Goal: Transaction & Acquisition: Purchase product/service

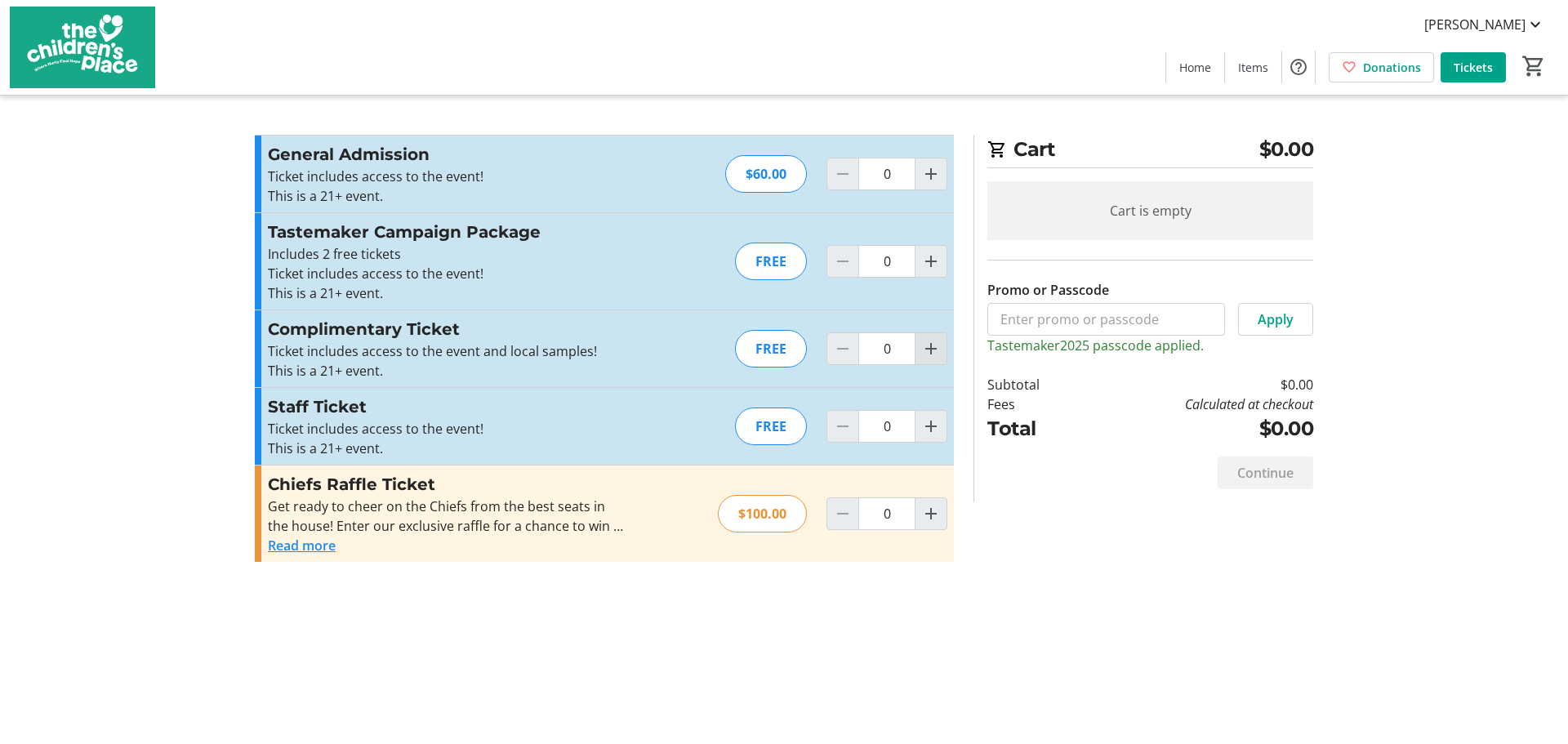
click at [931, 350] on mat-icon "Increment by one" at bounding box center [931, 348] width 20 height 20
type input "1"
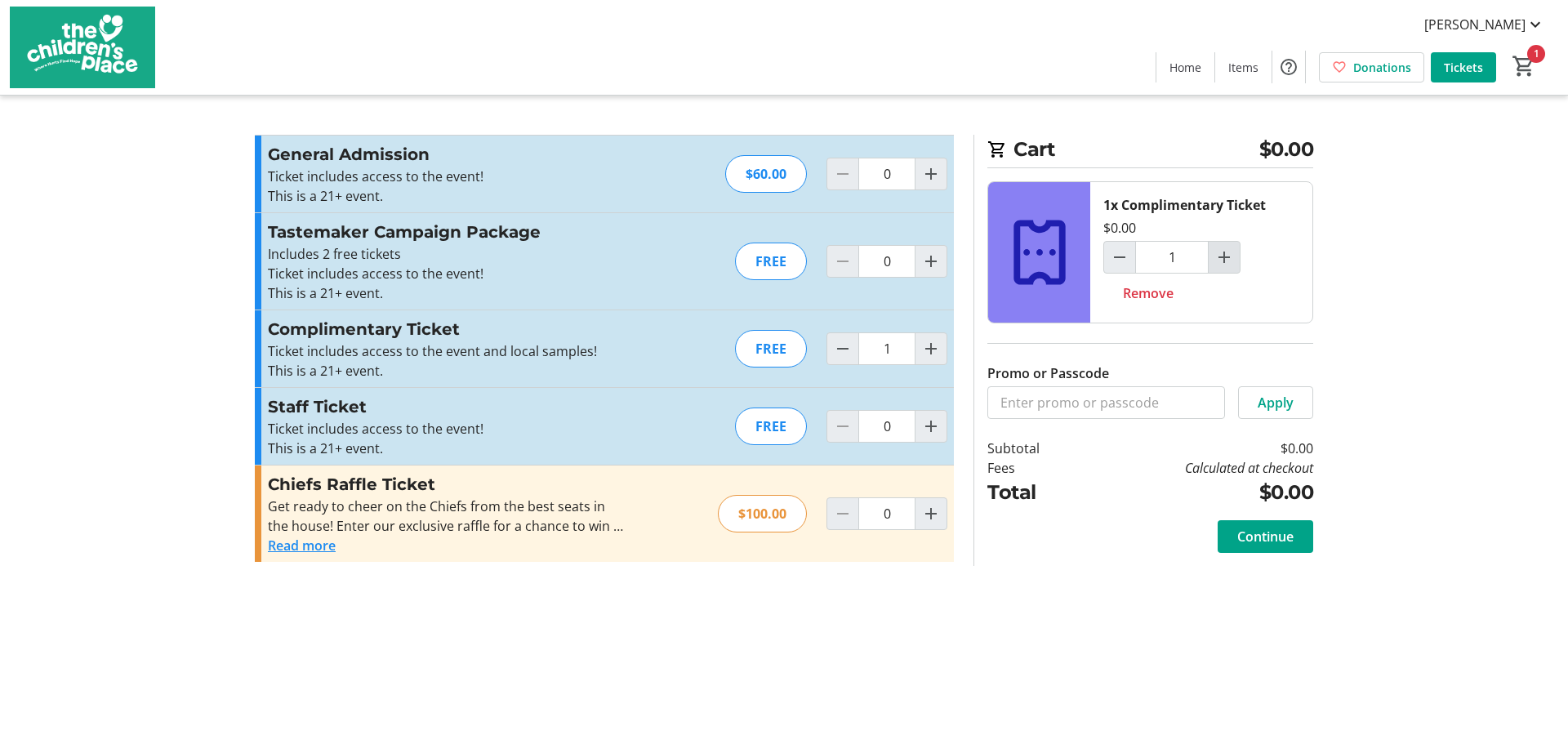
click at [1228, 261] on mat-icon "Increment by one" at bounding box center [1224, 256] width 20 height 20
type input "2"
click at [1274, 540] on span "Continue" at bounding box center [1266, 536] width 57 height 20
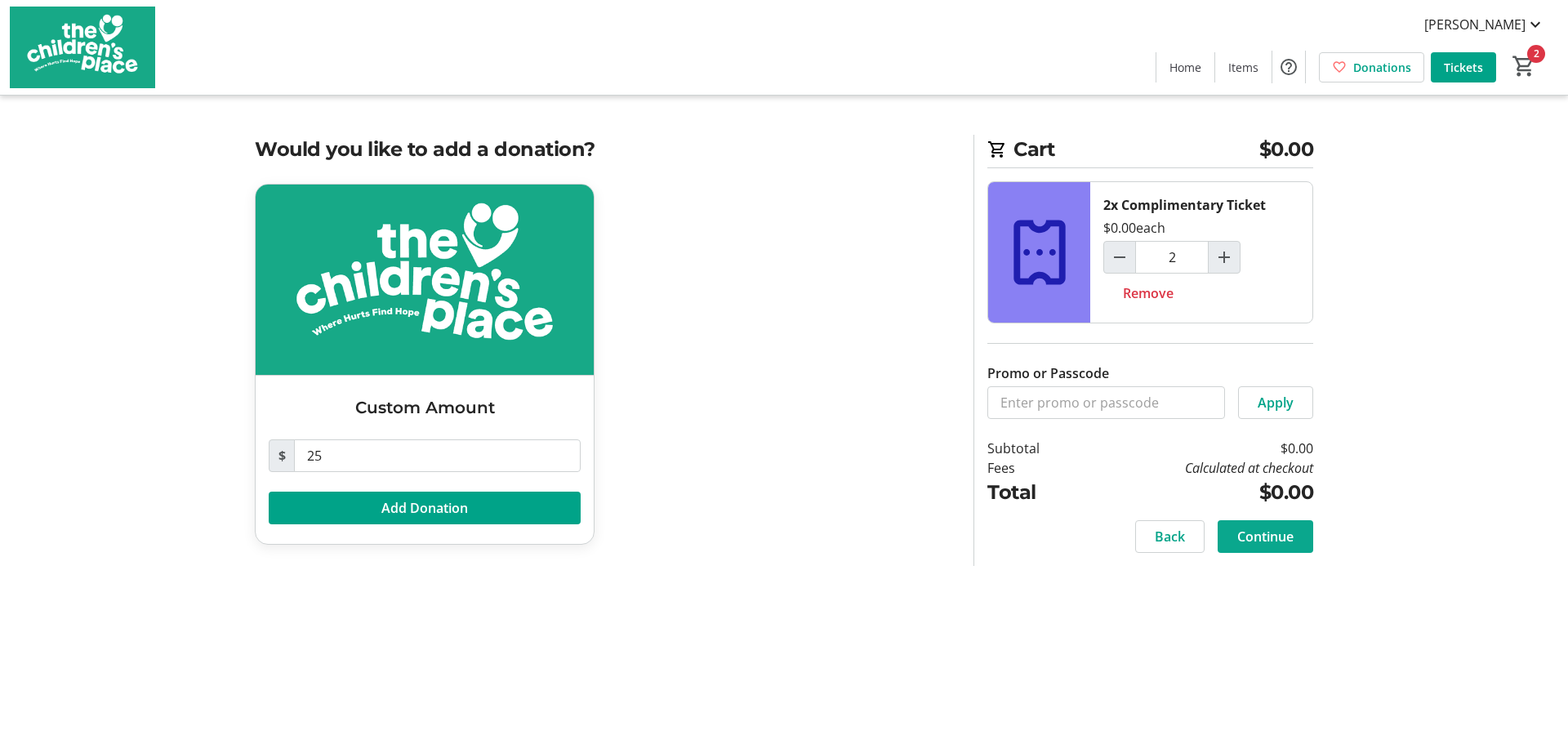
click at [1269, 536] on span "Continue" at bounding box center [1266, 536] width 57 height 20
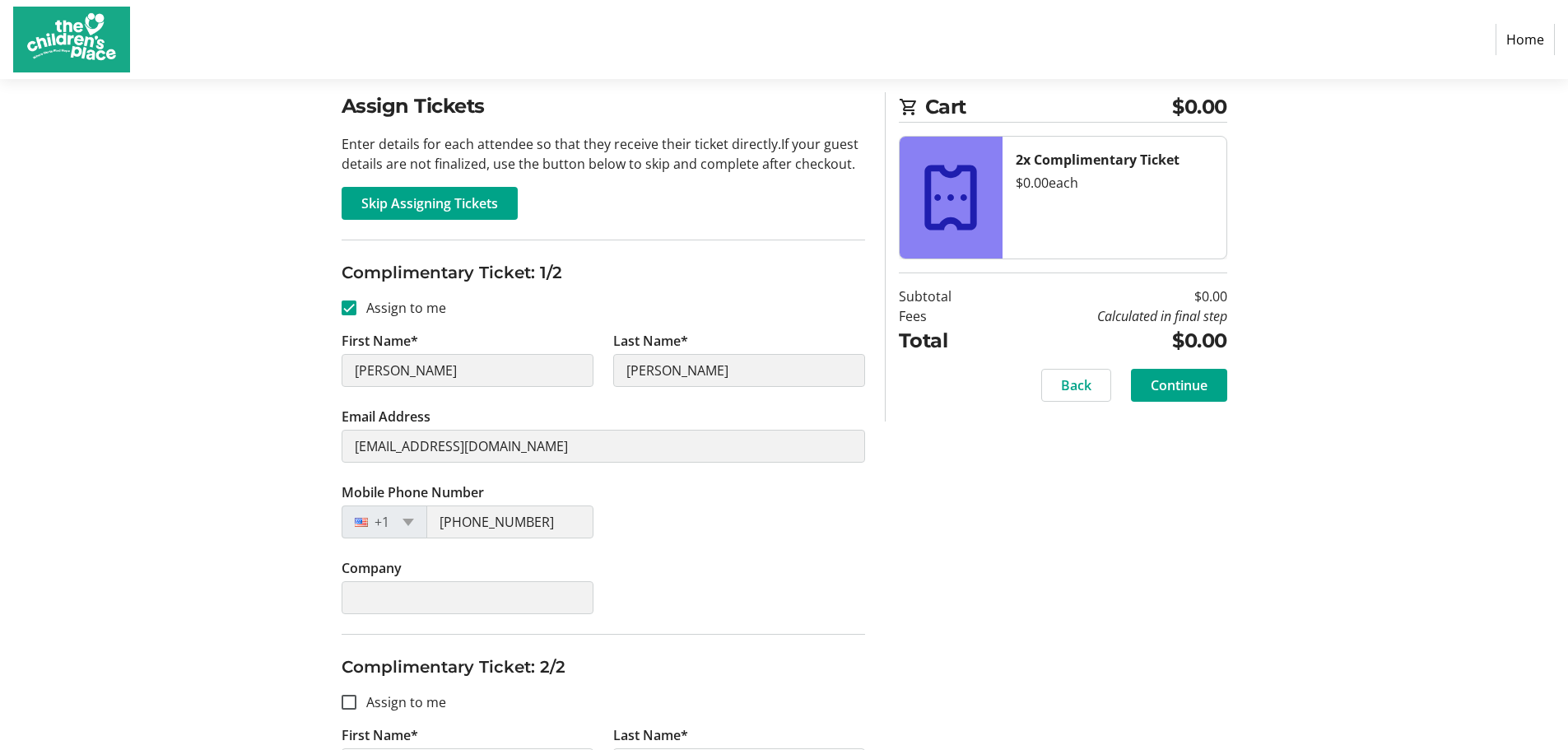
scroll to position [164, 0]
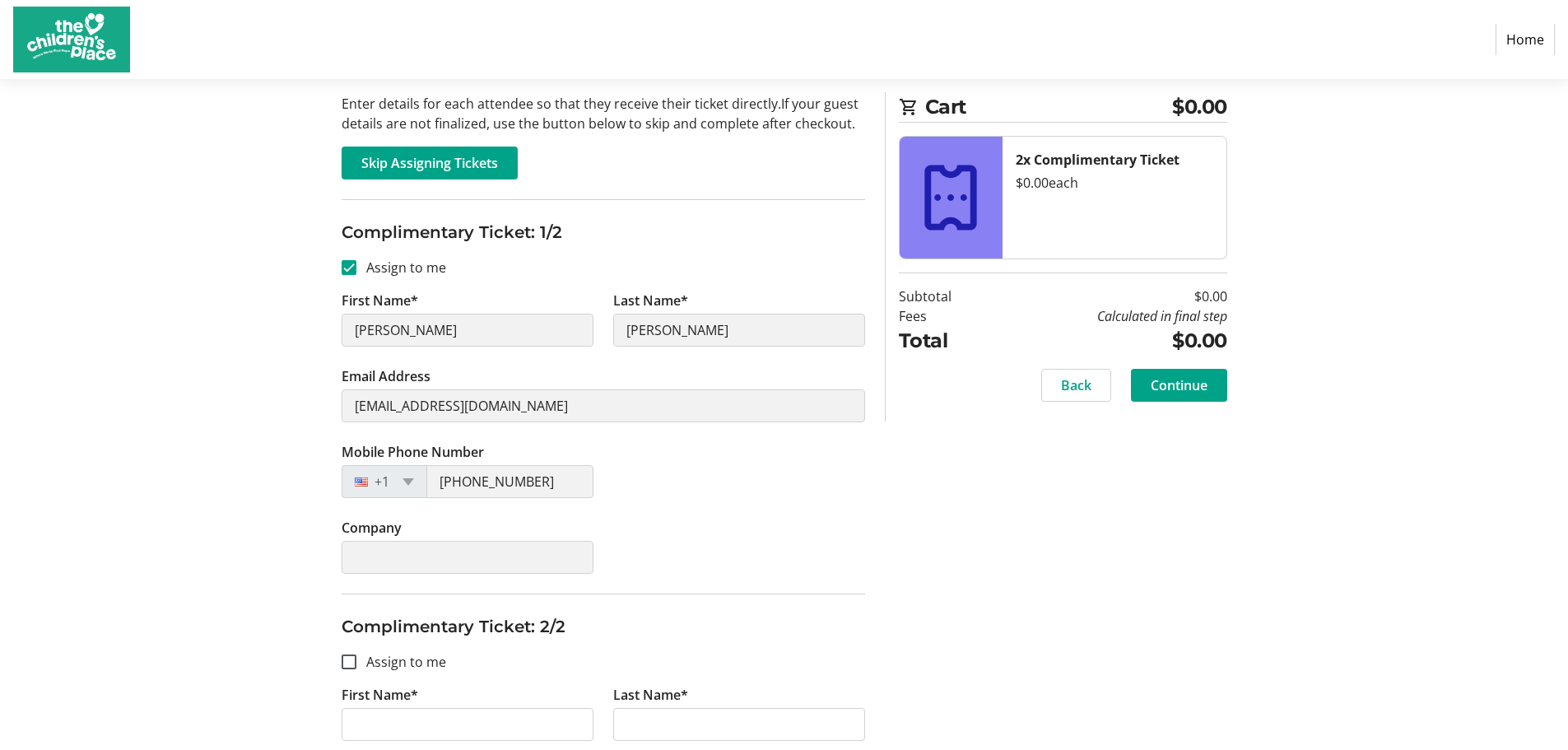
click at [319, 397] on div "Assign Tickets Enter details for each attendee so that they receive their ticke…" at bounding box center [784, 519] width 1087 height 936
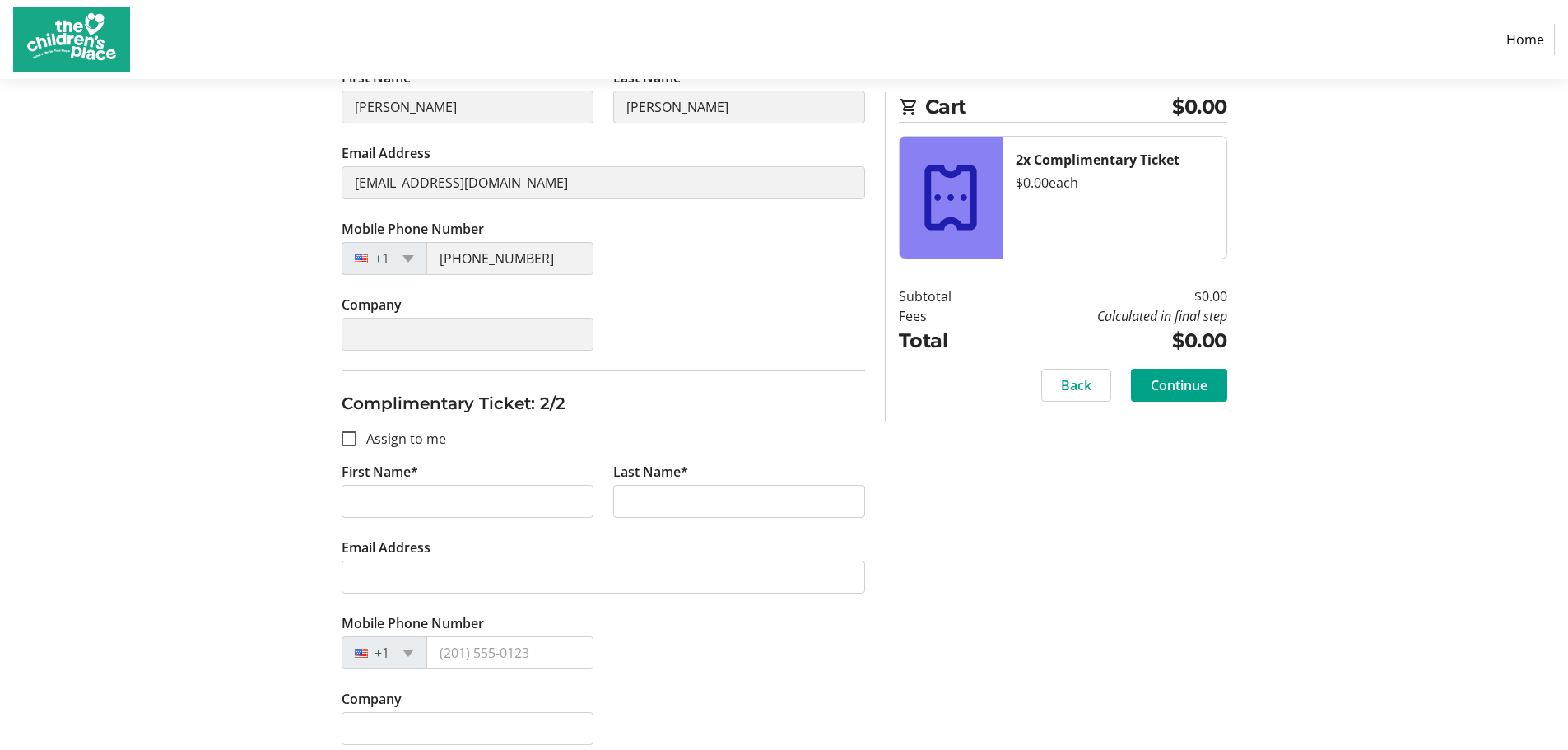
scroll to position [402, 0]
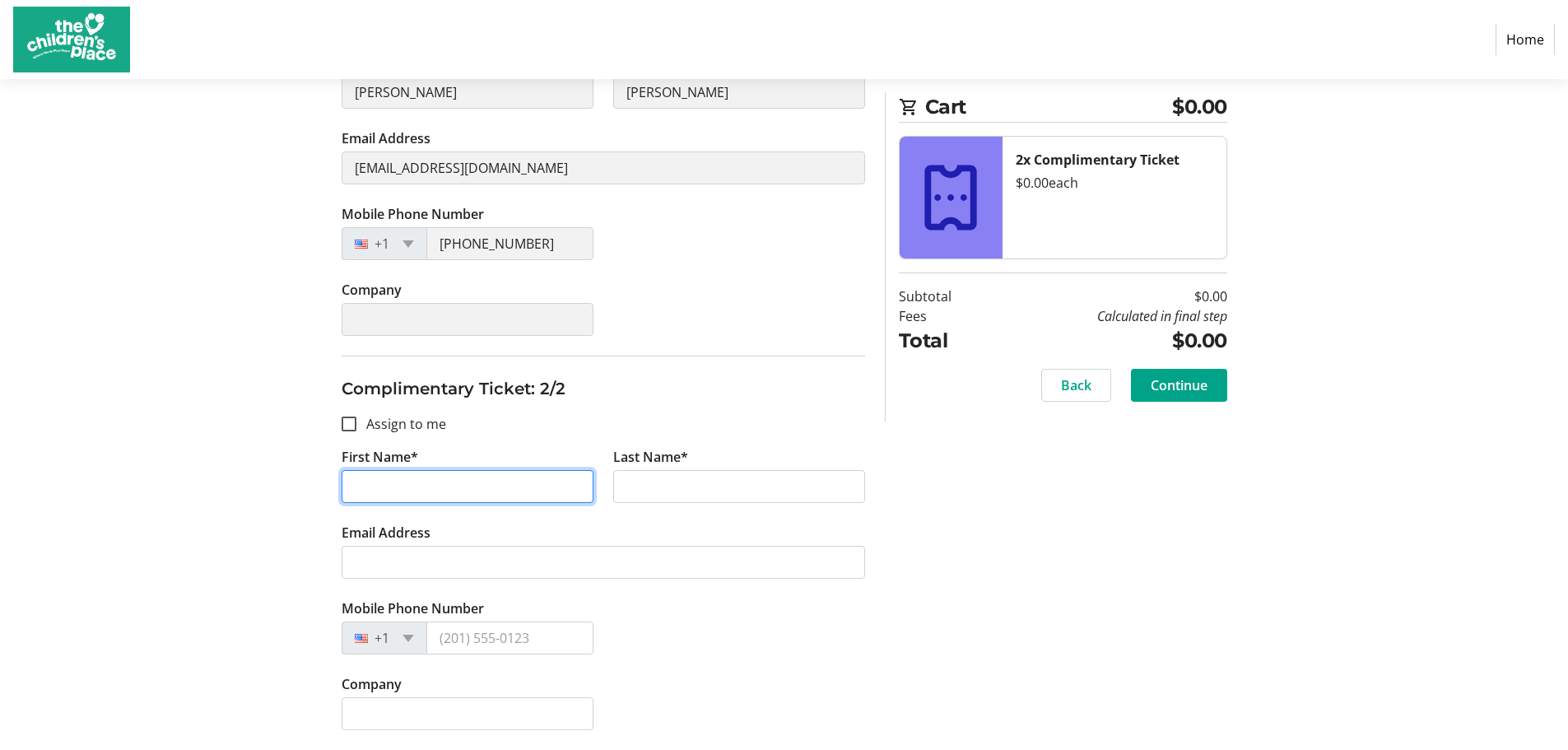
click at [387, 490] on input "First Name*" at bounding box center [467, 486] width 252 height 33
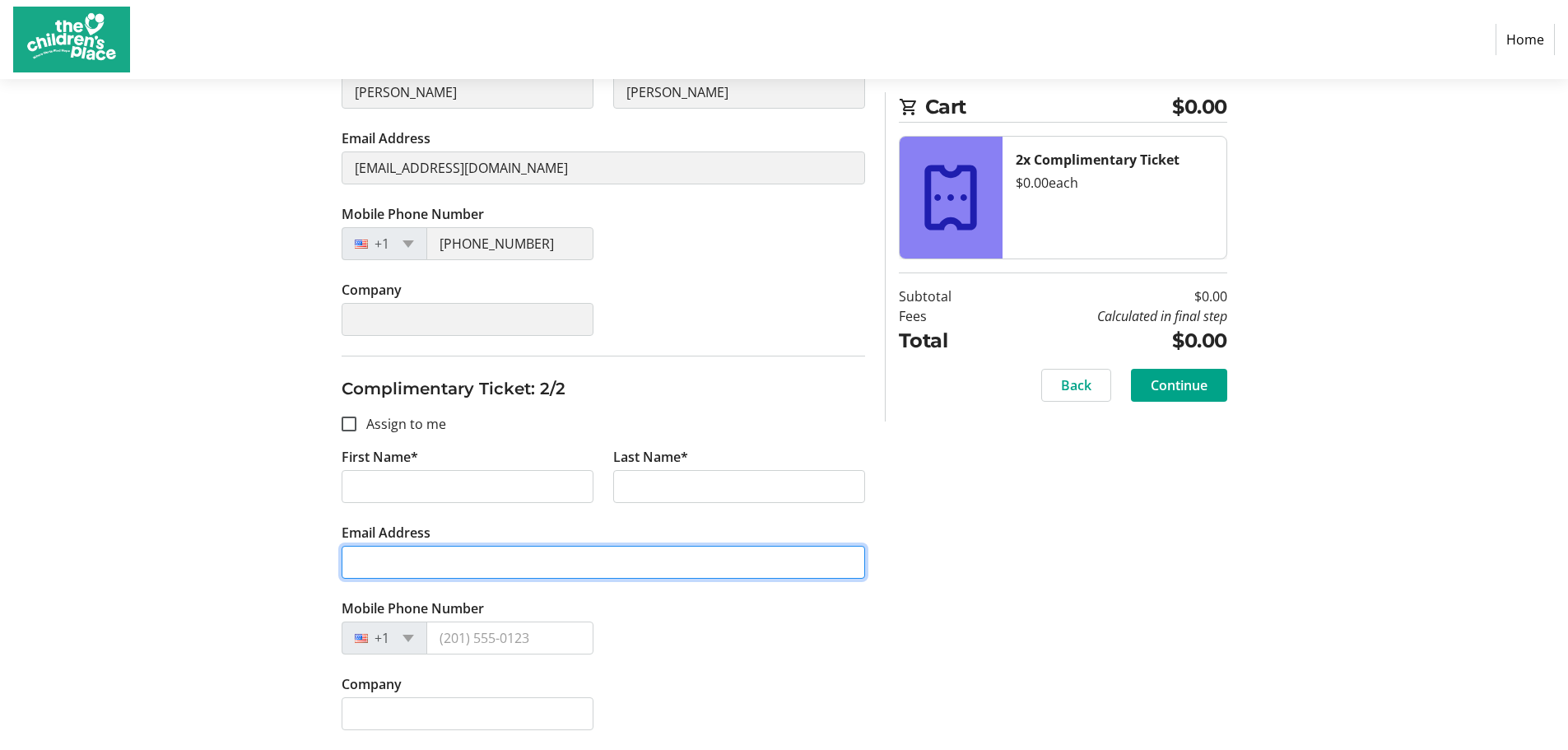
click at [365, 564] on tr-form-field "Email Address" at bounding box center [603, 561] width 524 height 76
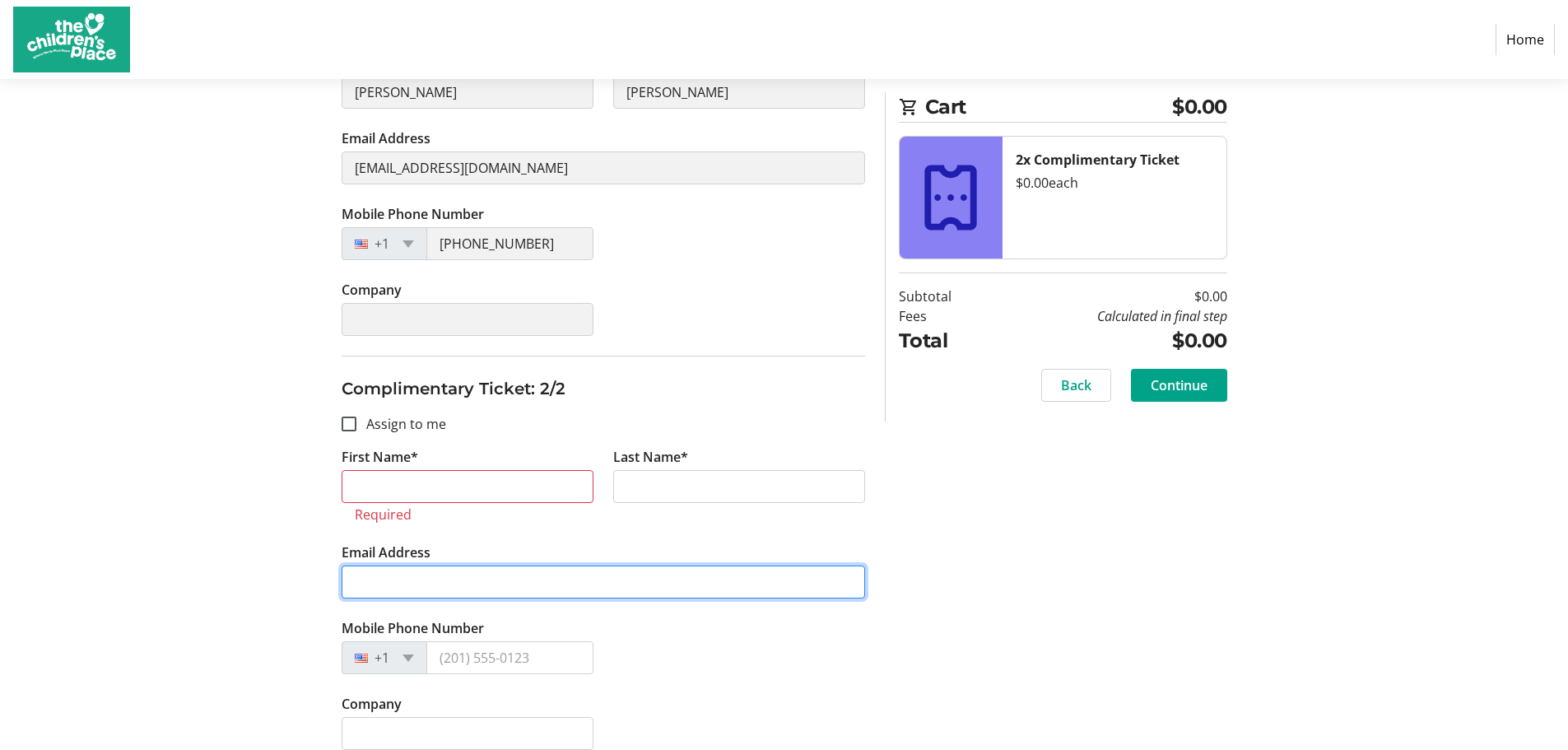
paste input "[EMAIL_ADDRESS][DOMAIN_NAME]"
type input "[EMAIL_ADDRESS][DOMAIN_NAME]"
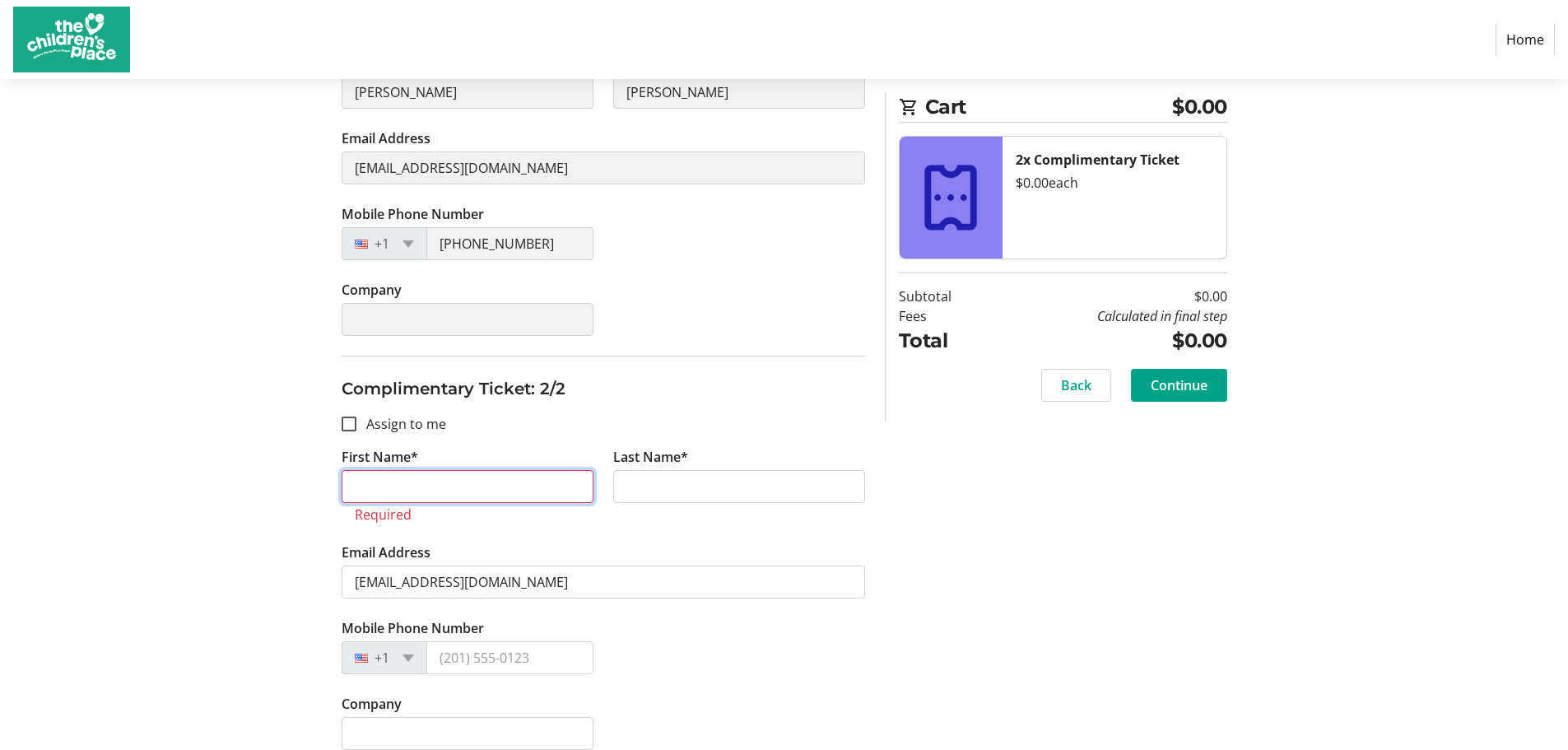
click at [418, 488] on input "First Name*" at bounding box center [467, 486] width 252 height 33
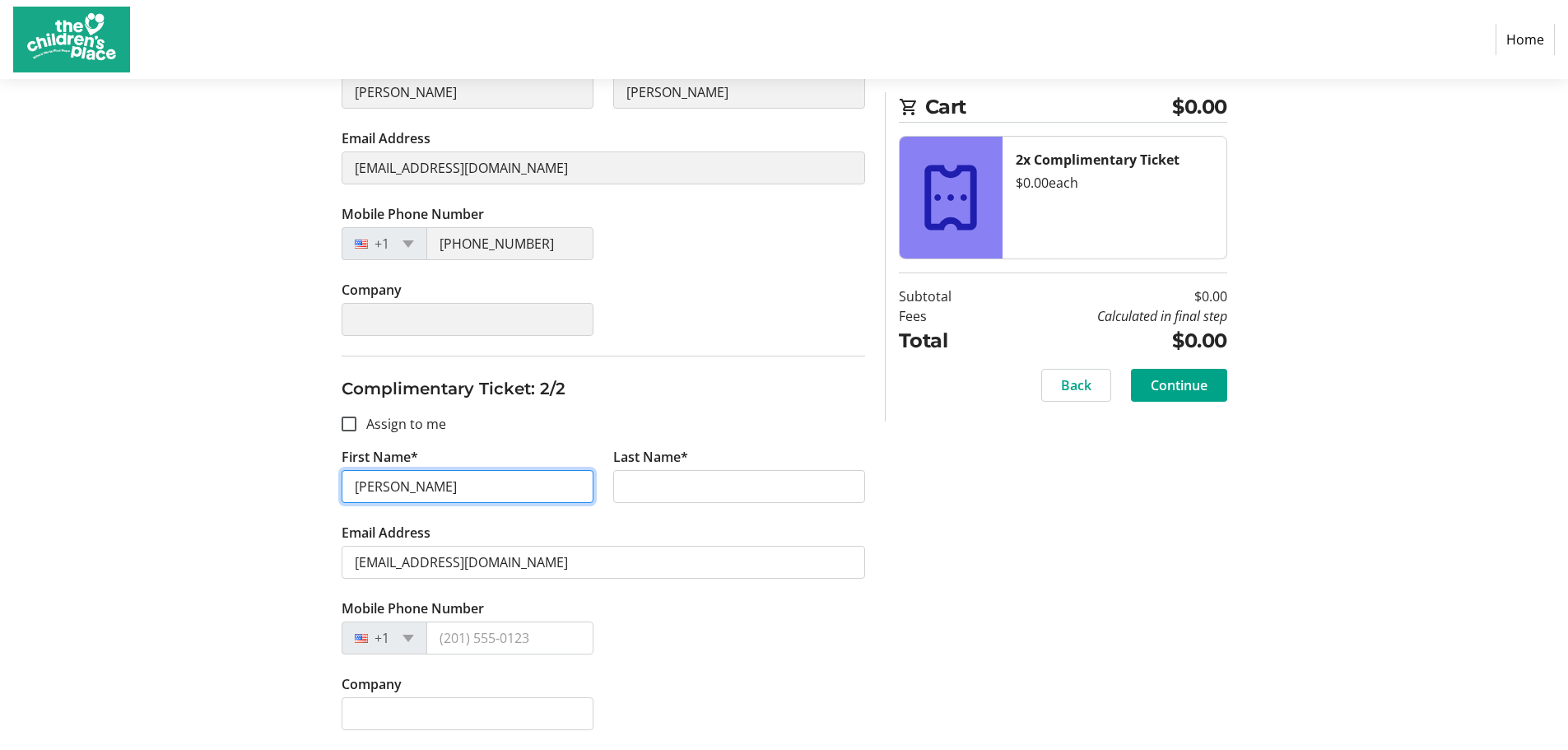
type input "[PERSON_NAME]"
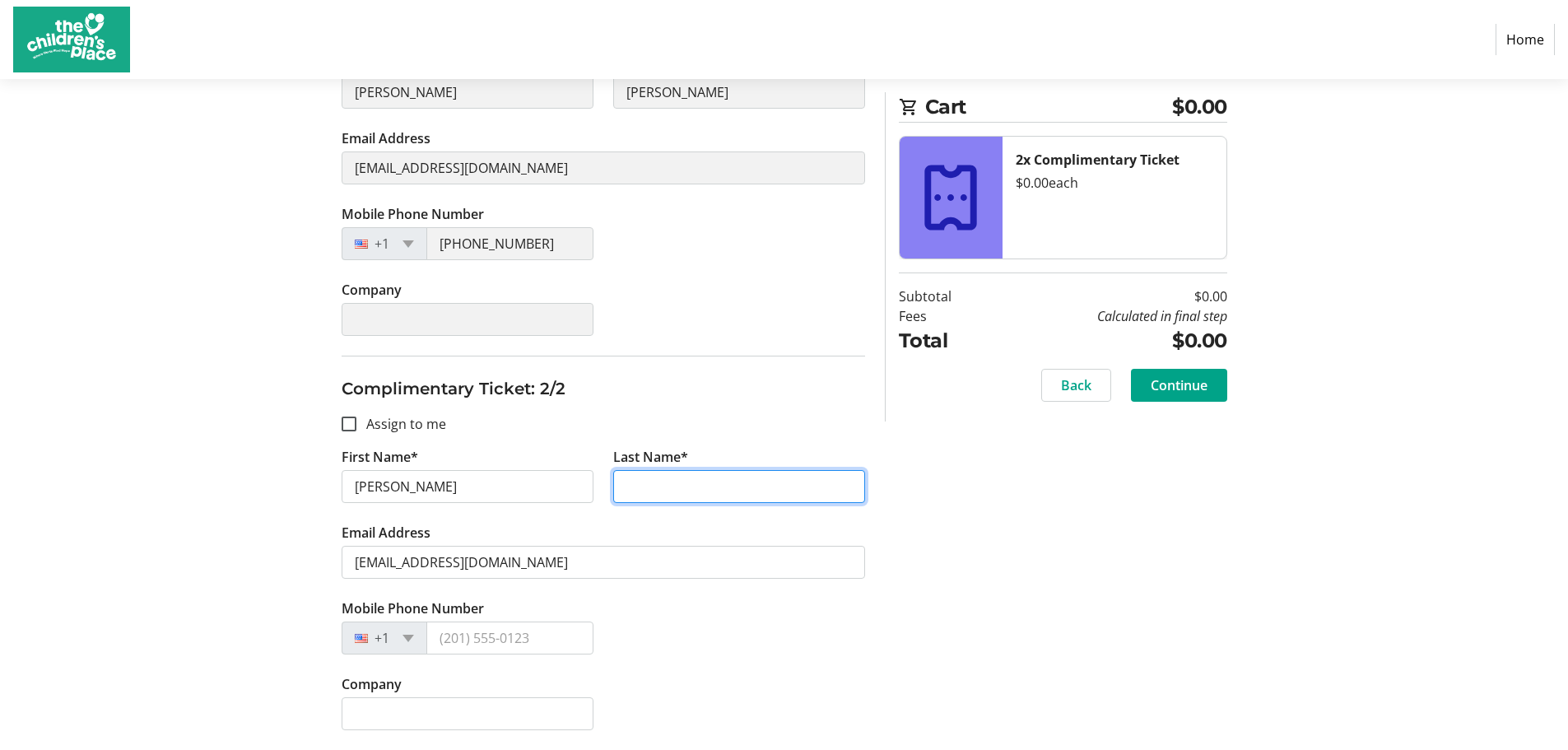
click at [653, 491] on input "Last Name*" at bounding box center [739, 486] width 252 height 33
type input "[PERSON_NAME]"
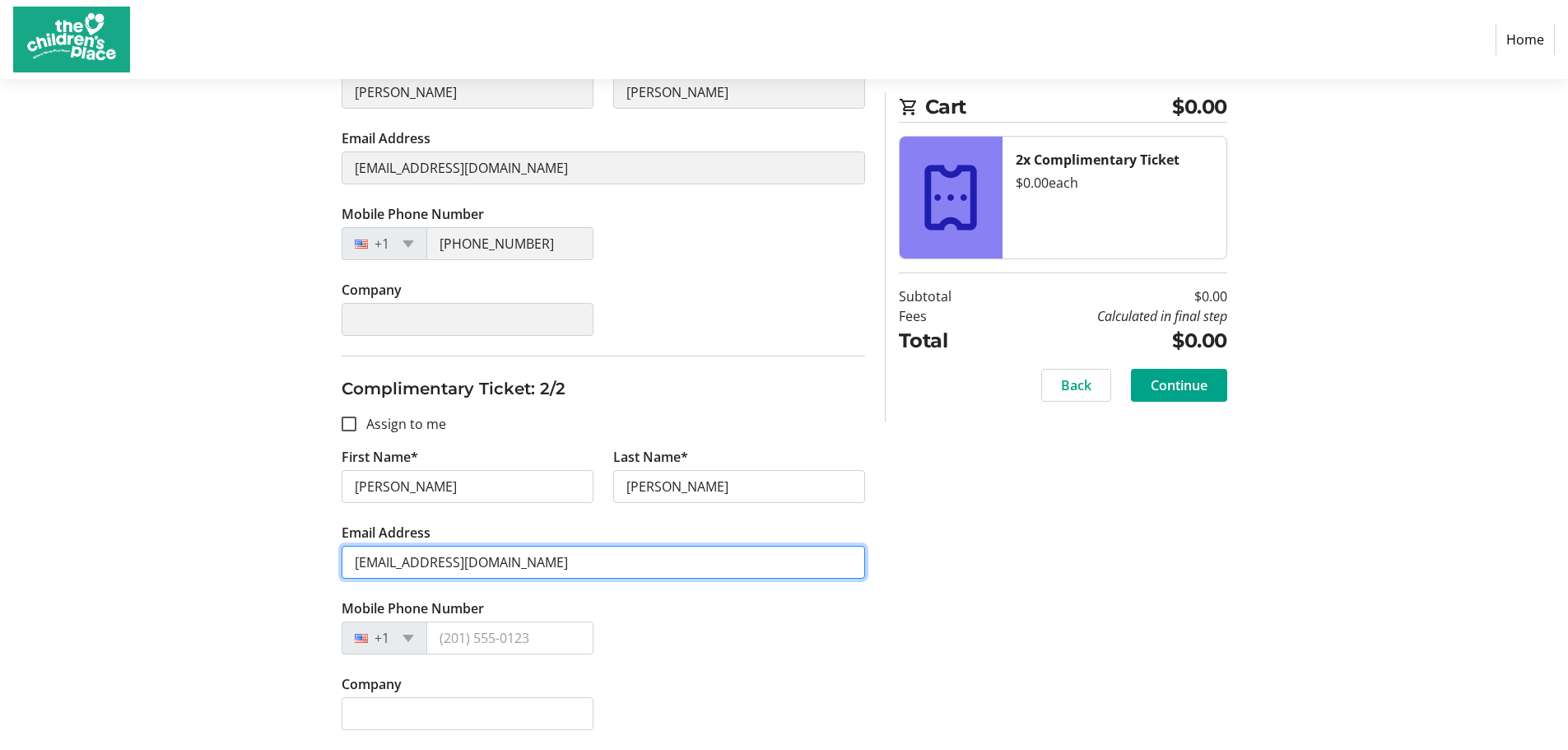
click at [768, 564] on input "[EMAIL_ADDRESS][DOMAIN_NAME]" at bounding box center [603, 562] width 524 height 33
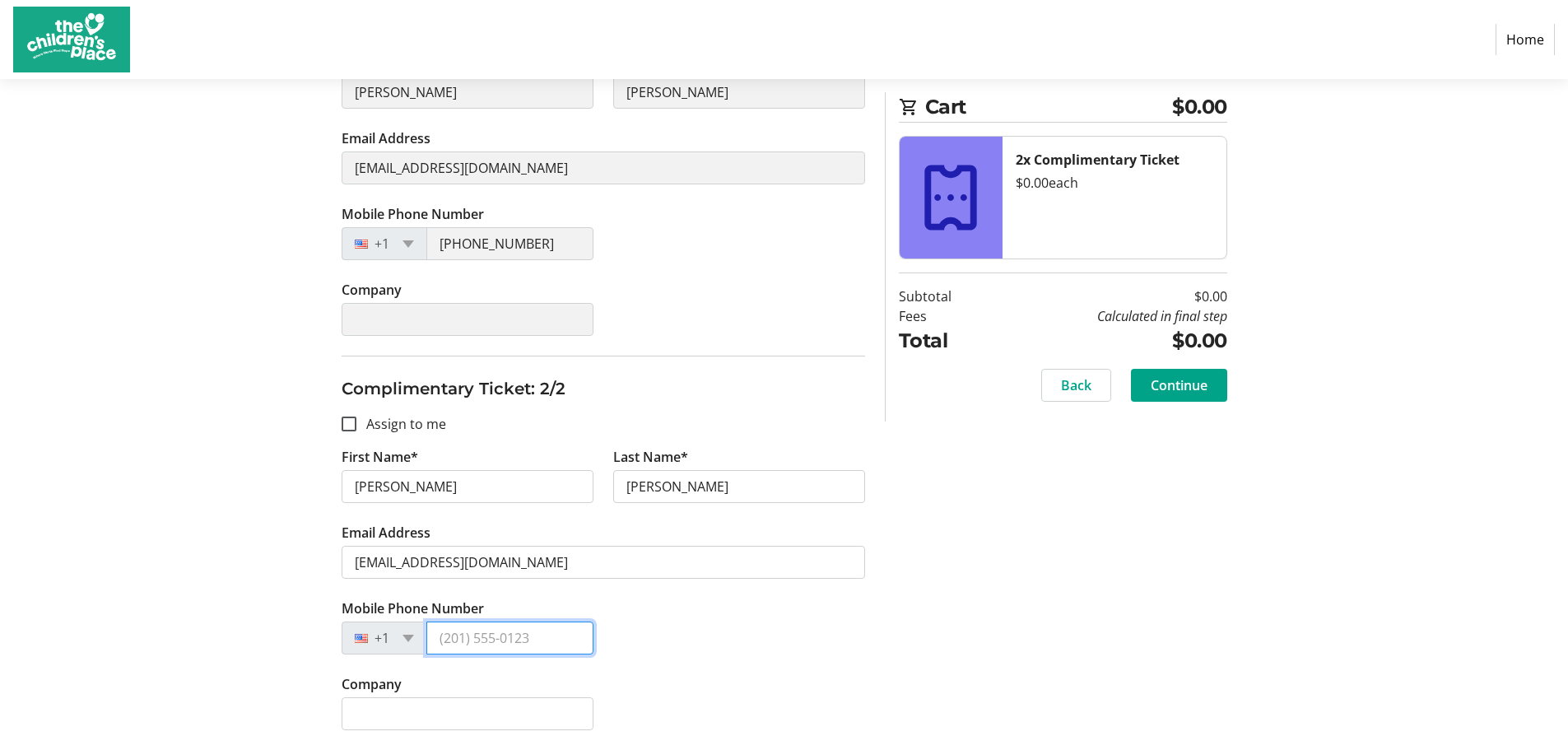
click at [478, 640] on input "Mobile Phone Number" at bounding box center [510, 638] width 167 height 33
type input "[PHONE_NUMBER]"
click at [764, 643] on div "Mobile Phone Number [PHONE_NUMBER]" at bounding box center [603, 636] width 543 height 76
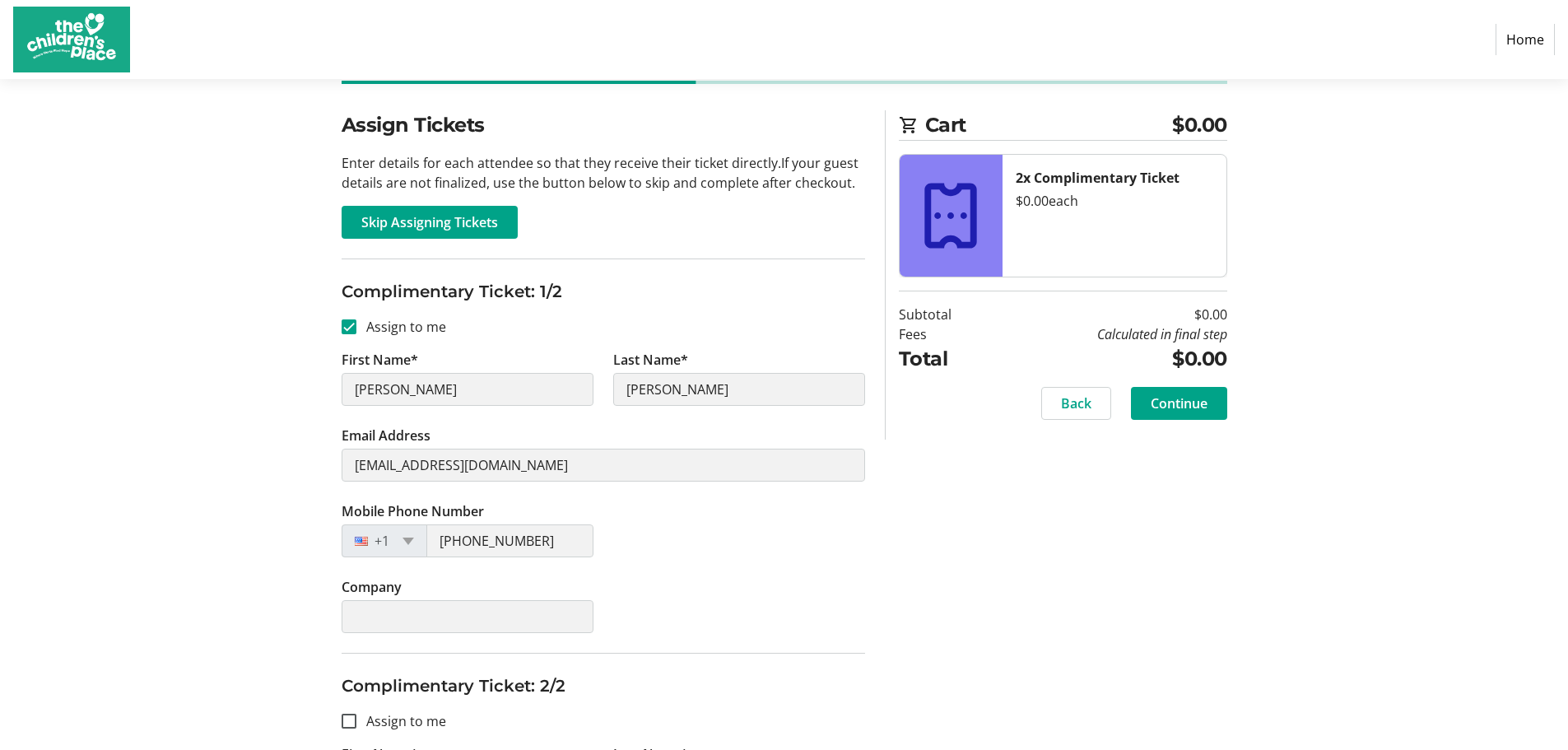
scroll to position [73, 0]
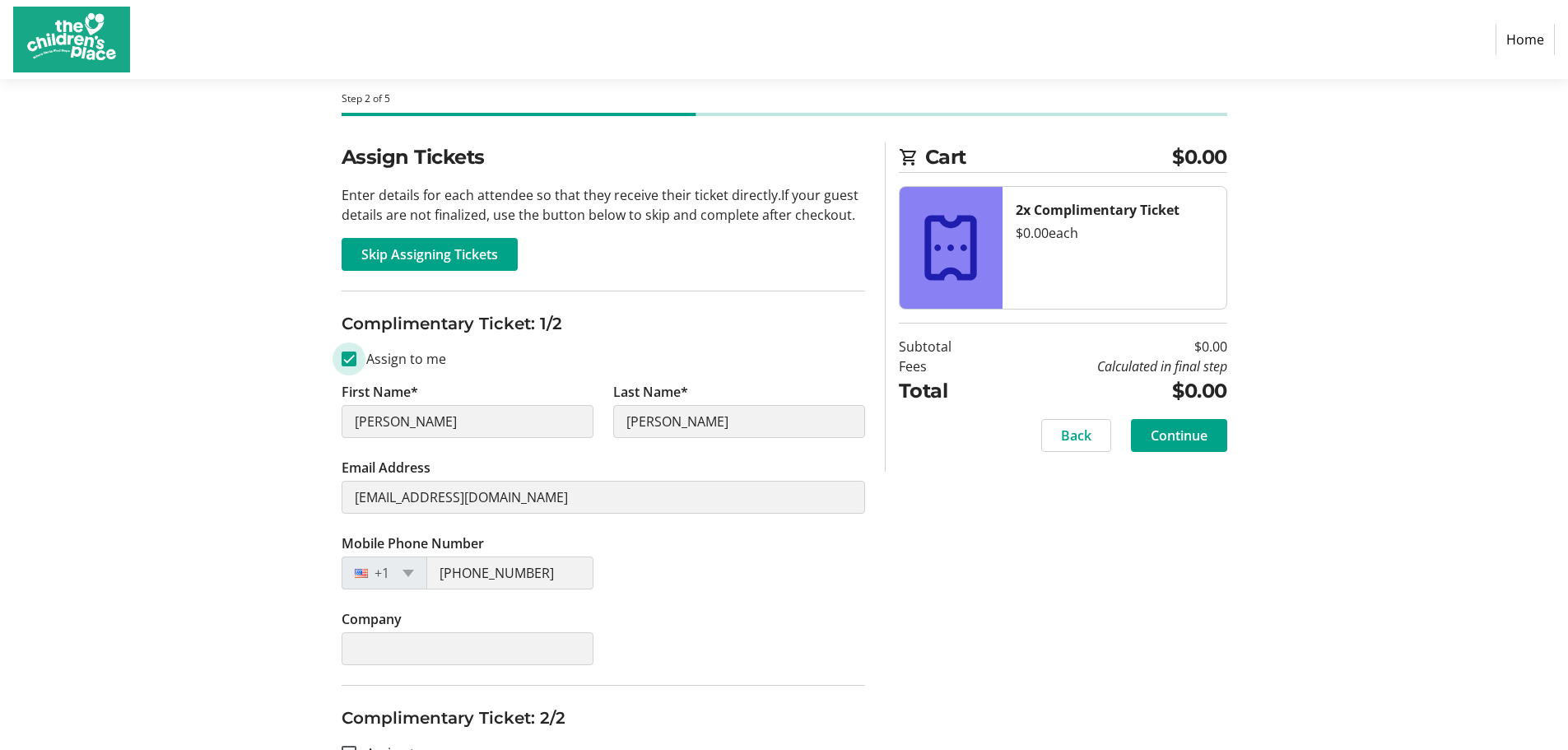
click at [347, 357] on input "Assign to me" at bounding box center [349, 359] width 15 height 15
checkbox input "false"
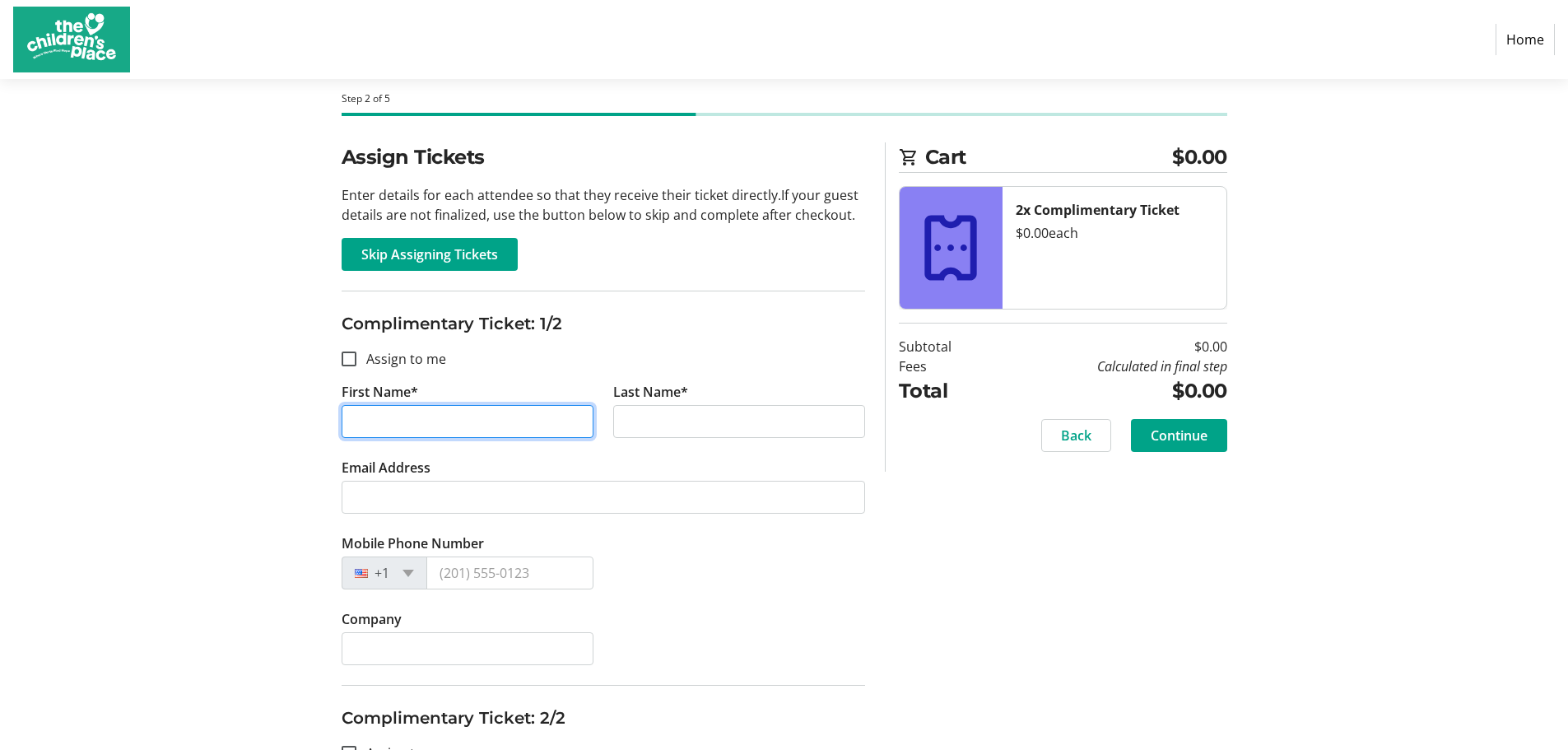
click at [426, 414] on input "First Name*" at bounding box center [467, 421] width 252 height 33
type input "[PERSON_NAME]"
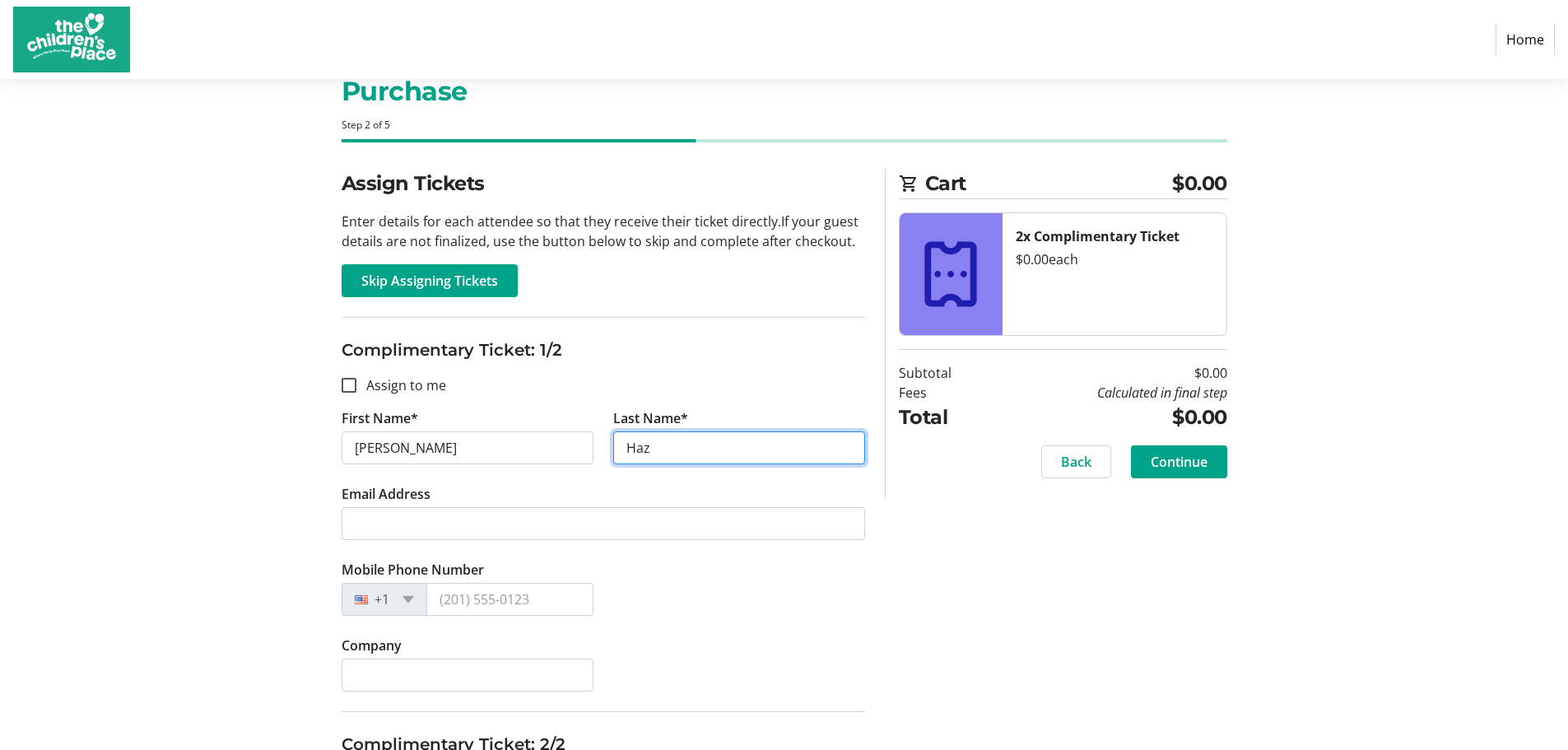
scroll to position [0, 0]
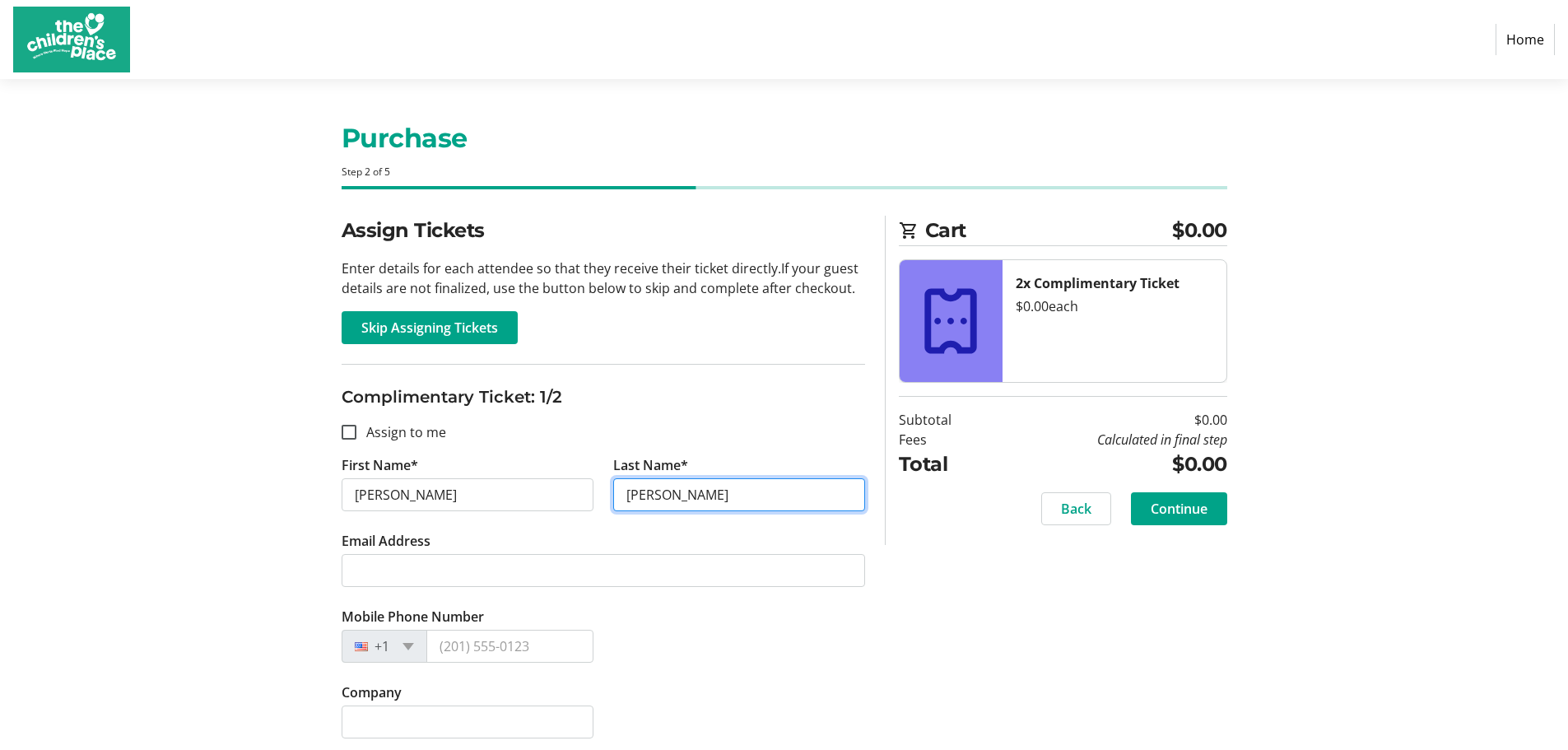
type input "[PERSON_NAME]"
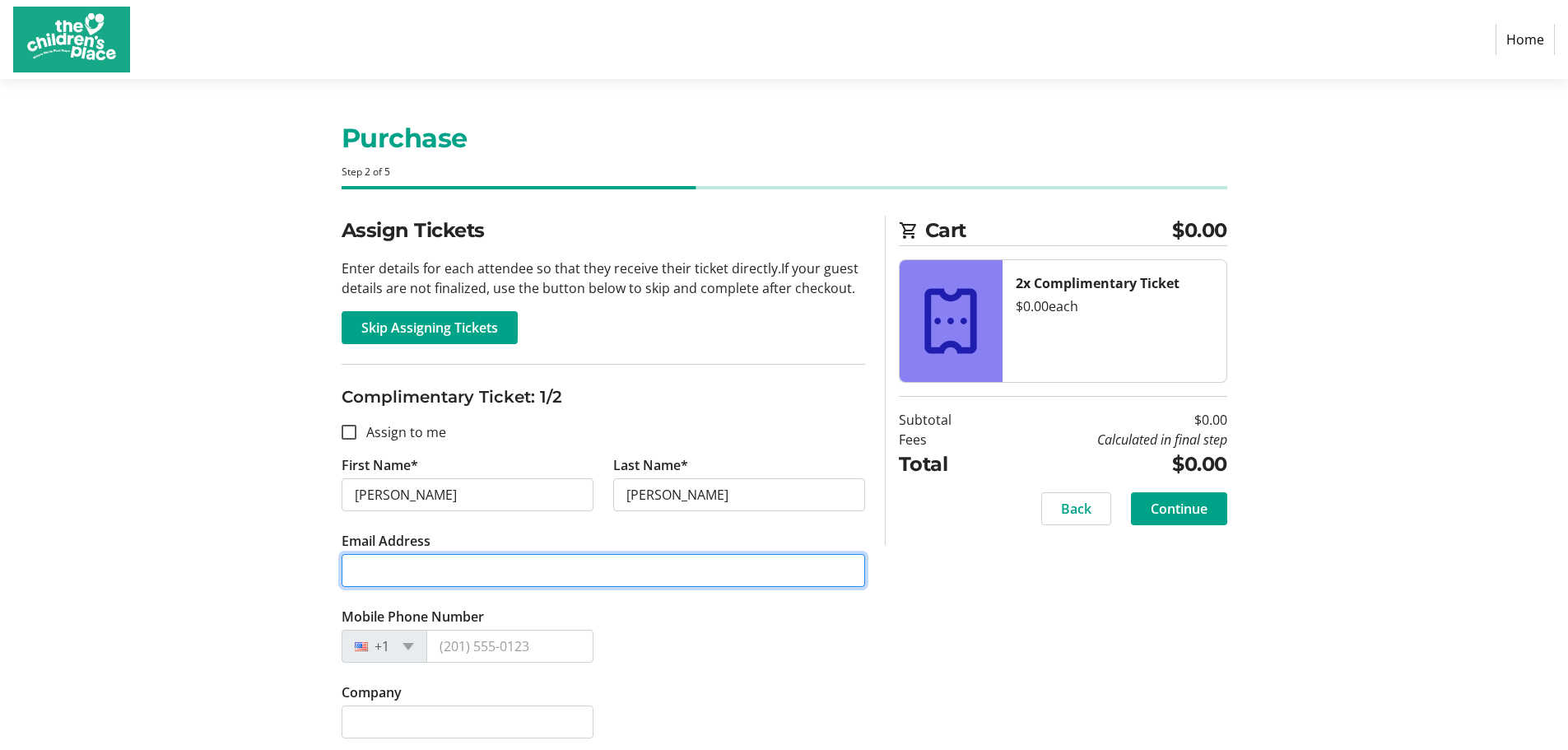
paste input "[EMAIL_ADDRESS][DOMAIN_NAME]"
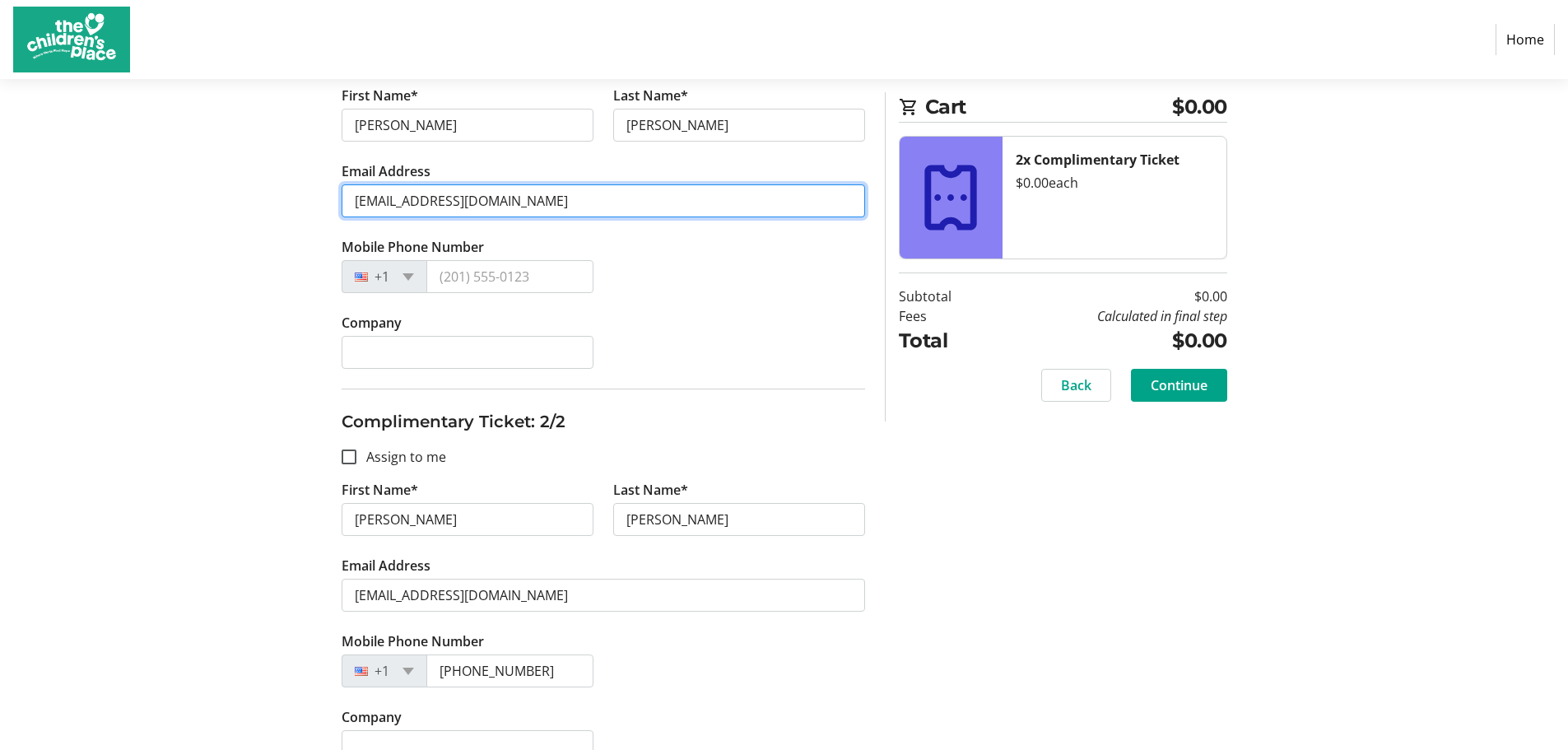
scroll to position [402, 0]
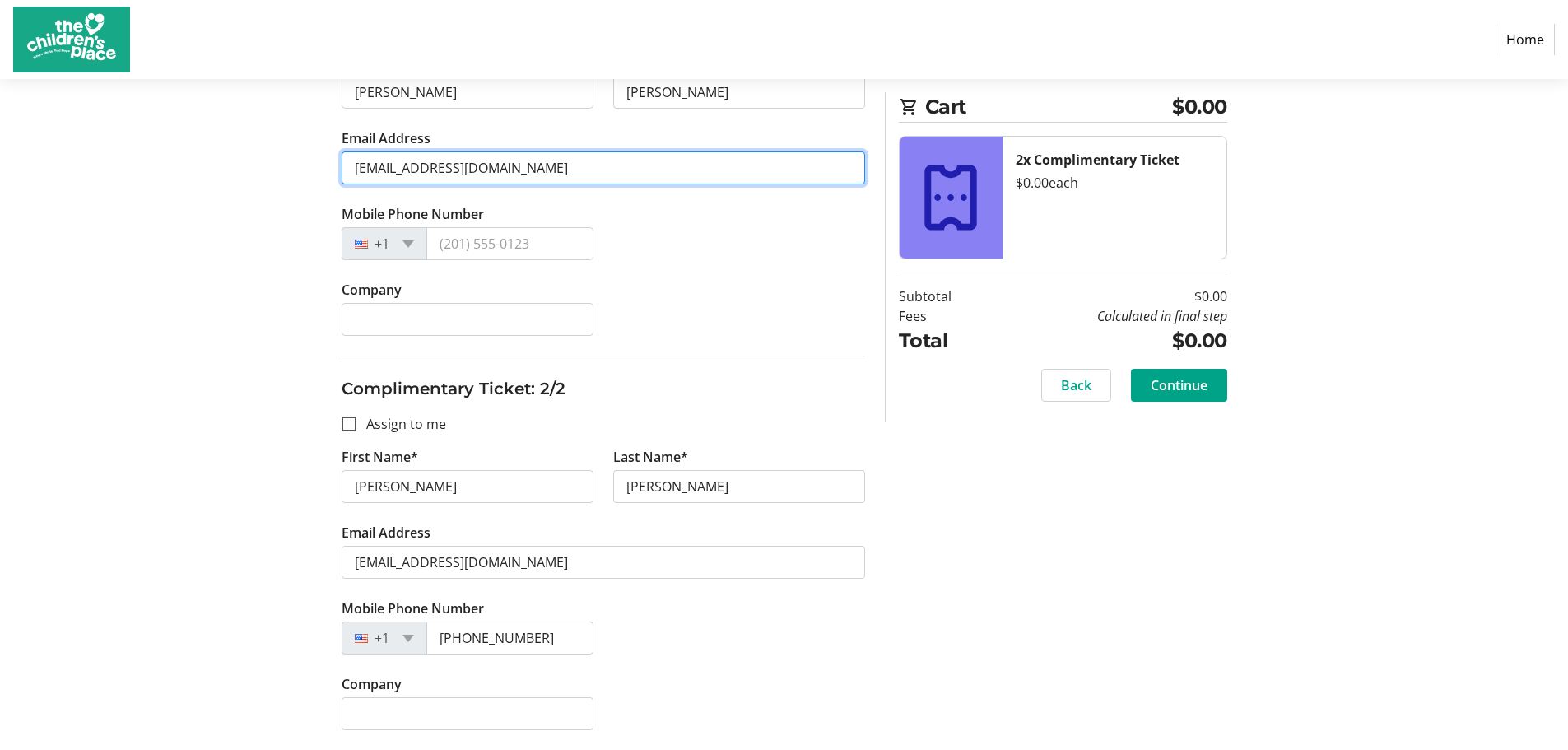
type input "[EMAIL_ADDRESS][DOMAIN_NAME]"
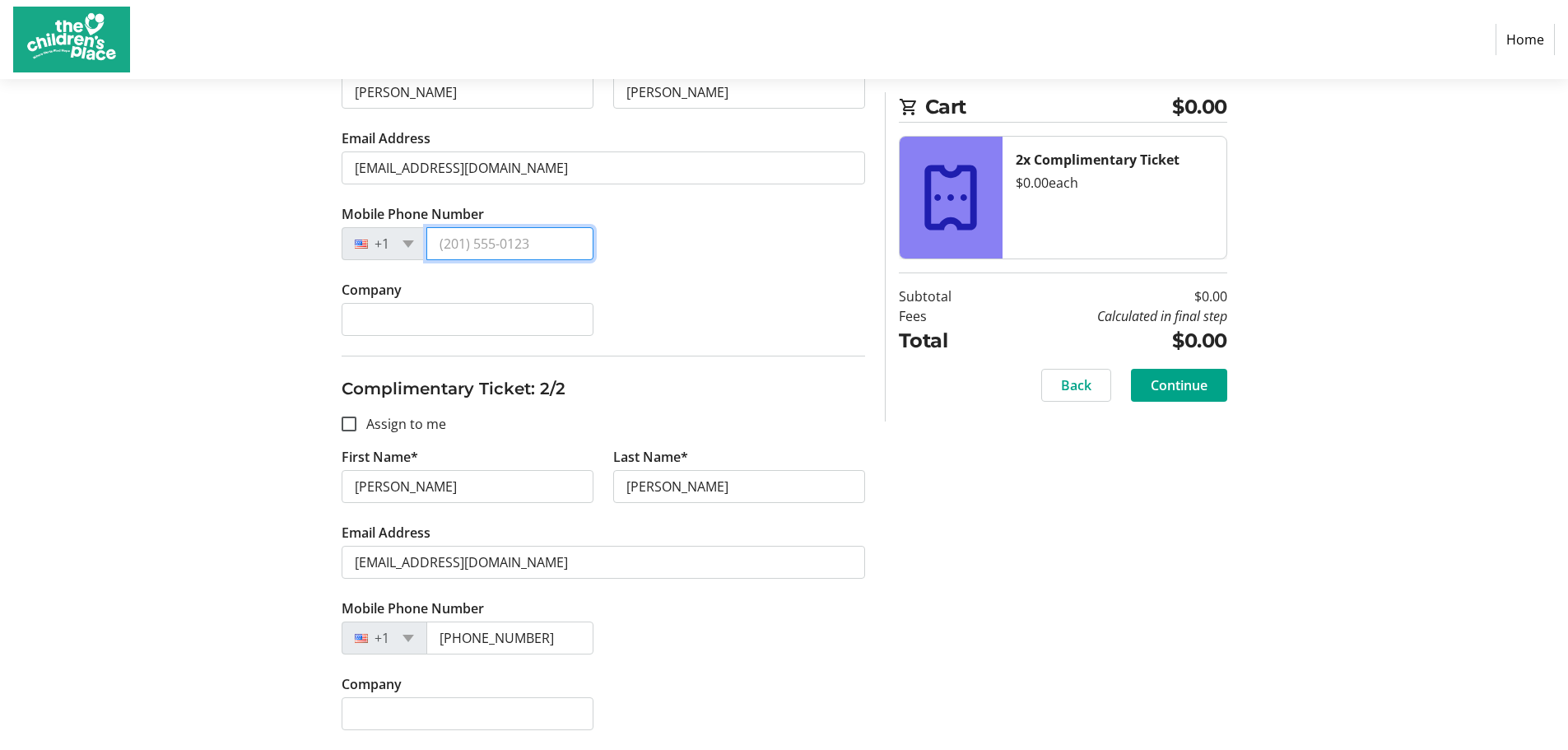
click at [511, 235] on input "Mobile Phone Number" at bounding box center [510, 243] width 167 height 33
type input "[PHONE_NUMBER]"
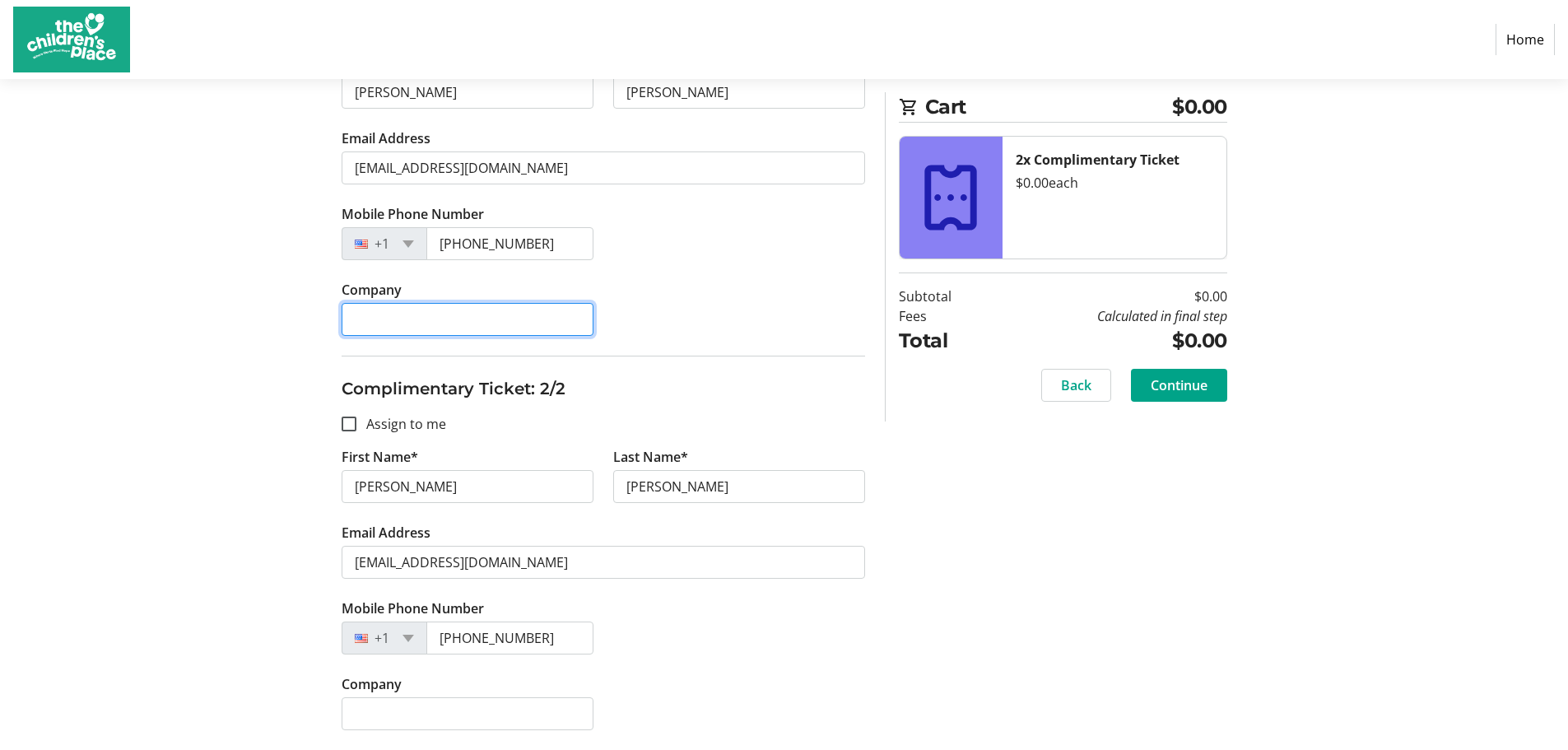
click at [561, 316] on input "Company" at bounding box center [467, 319] width 252 height 33
click at [1132, 477] on div "Assign Tickets Enter details for each attendee so that they receive their ticke…" at bounding box center [784, 280] width 1087 height 936
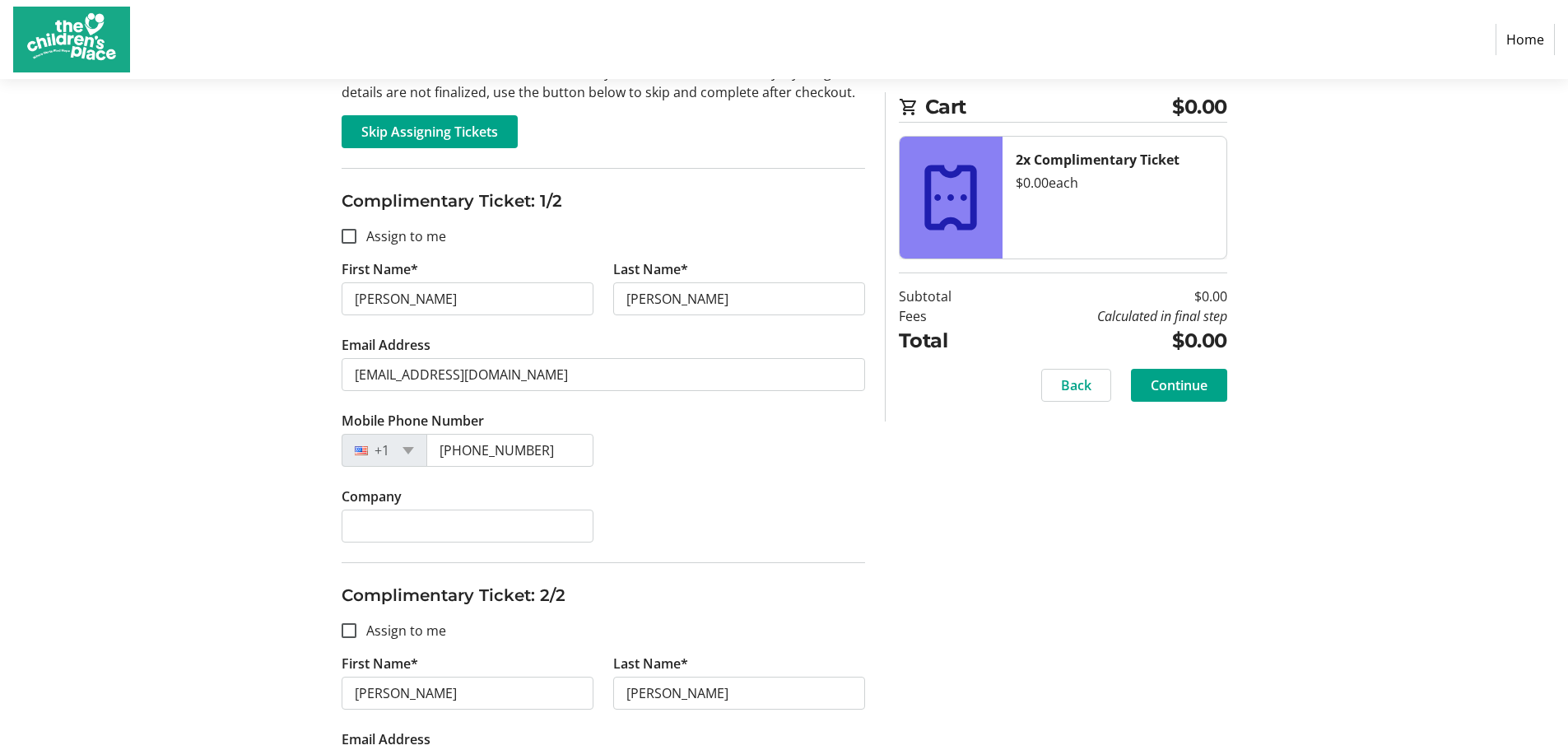
scroll to position [0, 0]
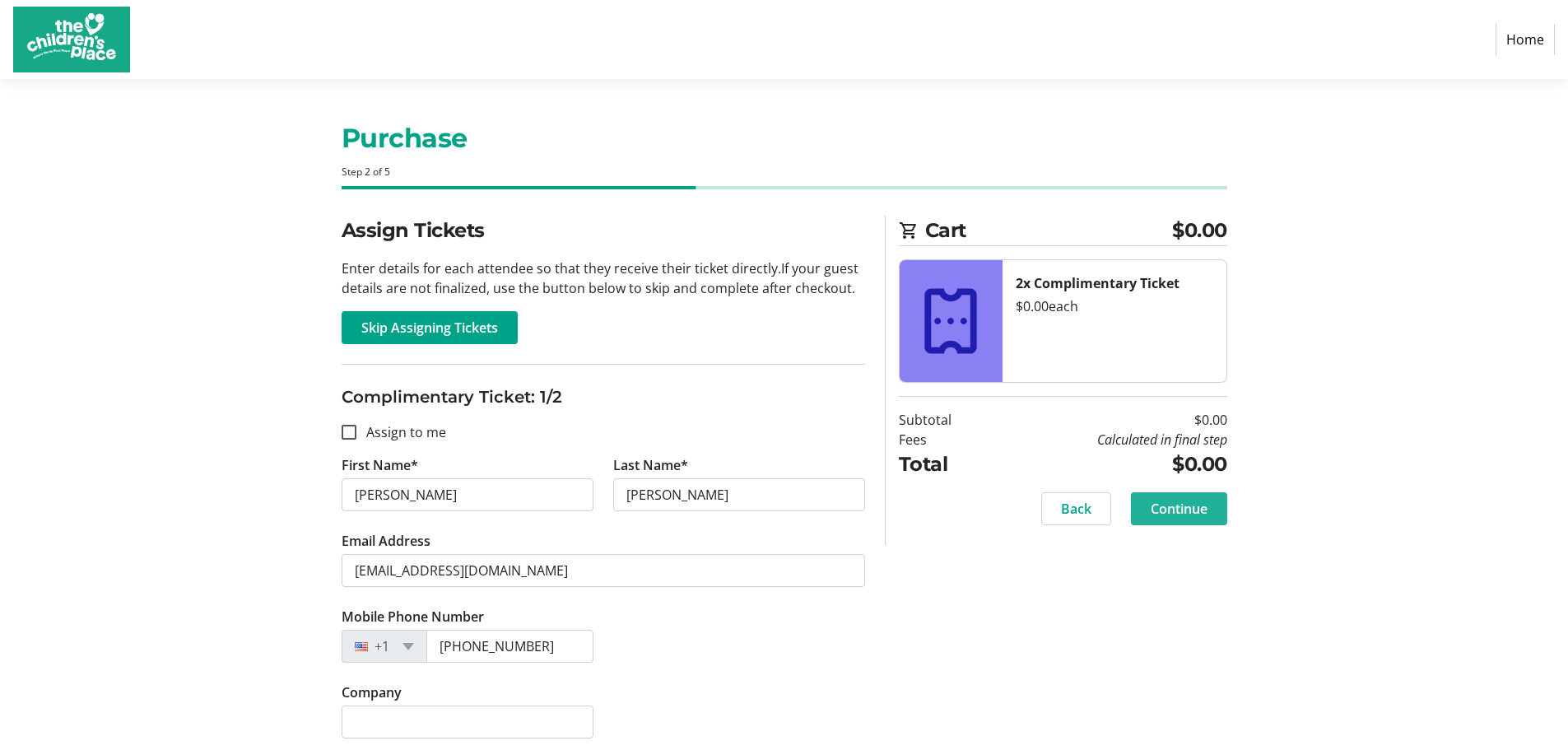
click at [1189, 510] on span "Continue" at bounding box center [1179, 509] width 57 height 20
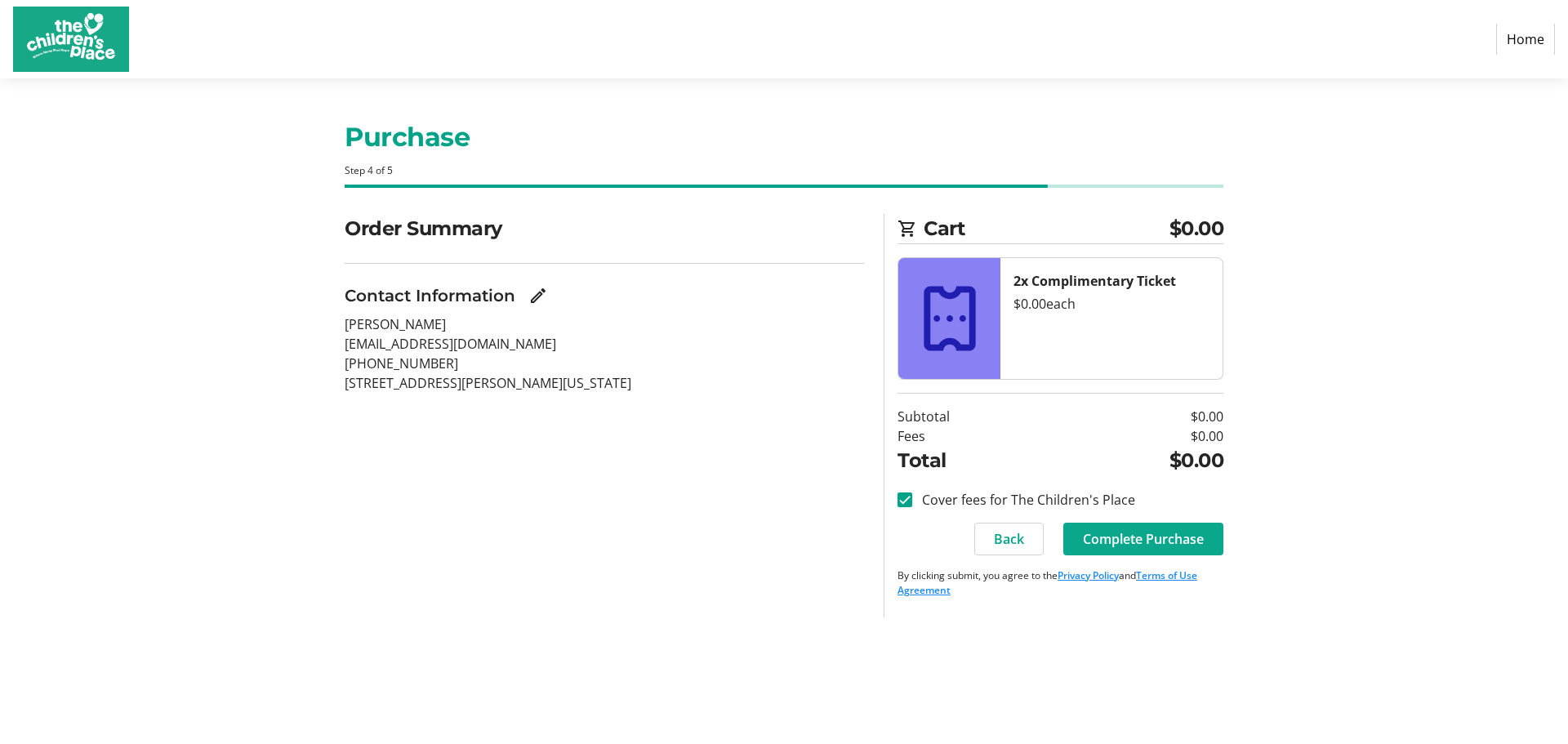
click at [1159, 534] on span "Complete Purchase" at bounding box center [1143, 538] width 121 height 20
